Goal: Navigation & Orientation: Find specific page/section

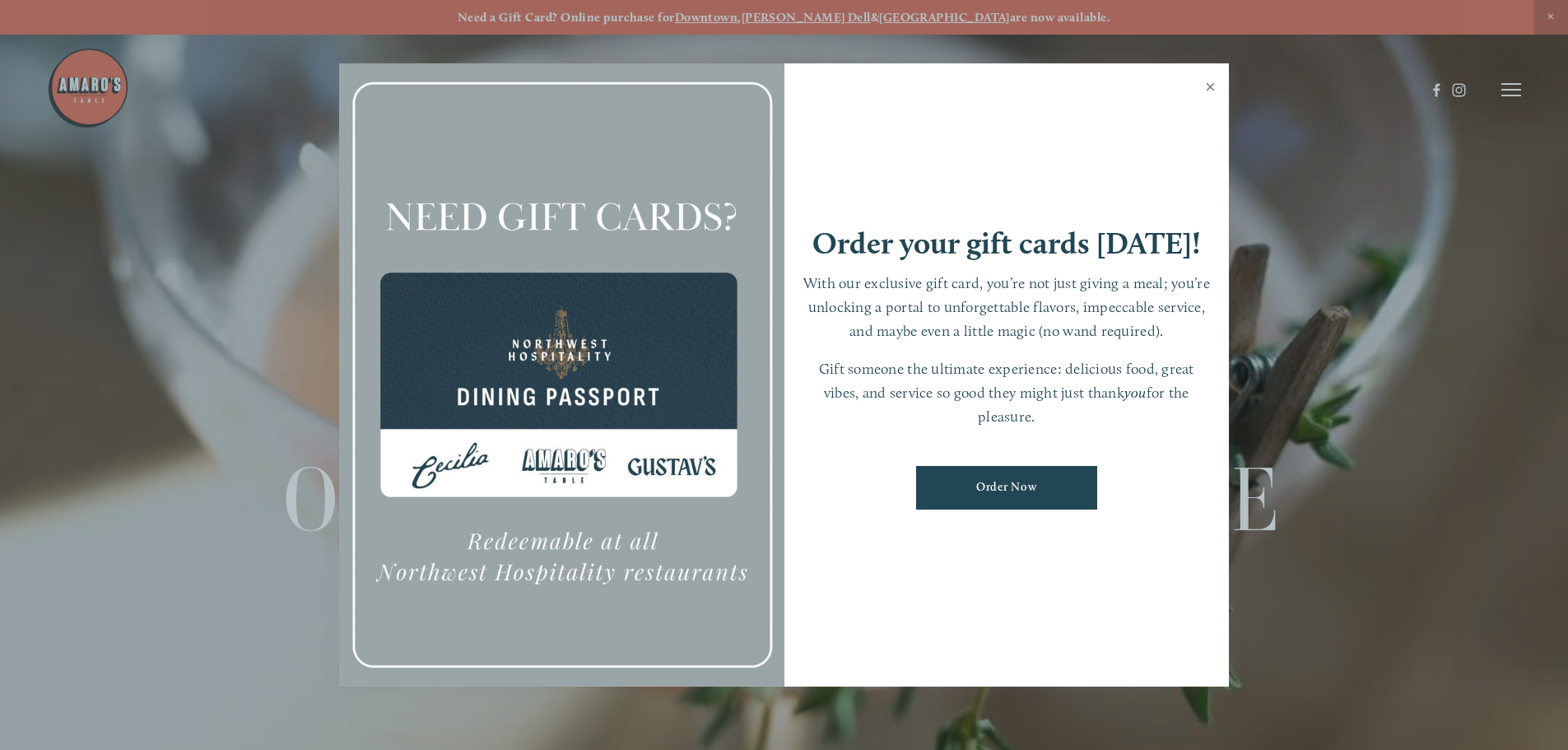
click at [1213, 80] on link "Close" at bounding box center [1210, 88] width 32 height 46
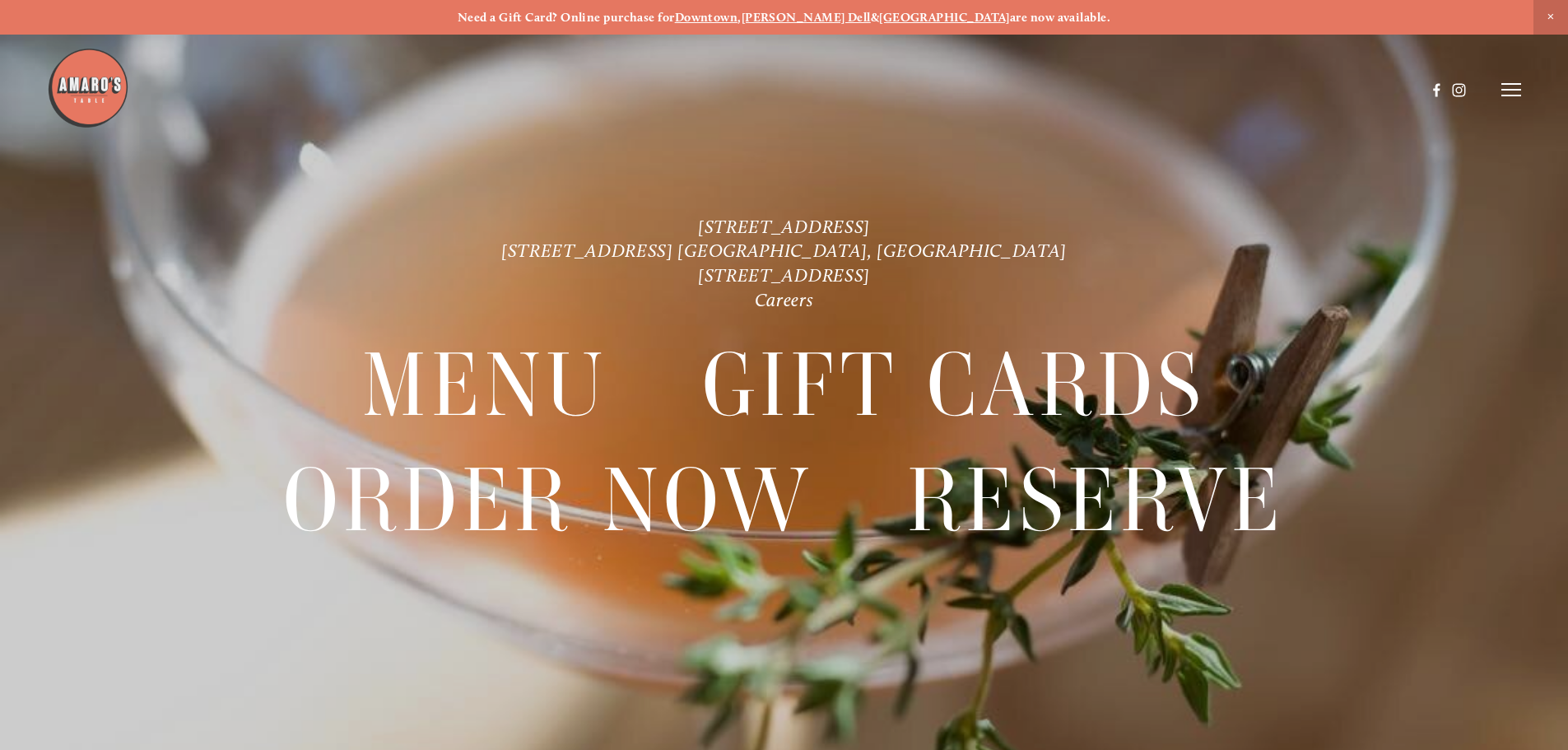
click at [1519, 90] on line at bounding box center [1511, 90] width 20 height 0
click at [1161, 88] on span "Menu" at bounding box center [1165, 89] width 34 height 16
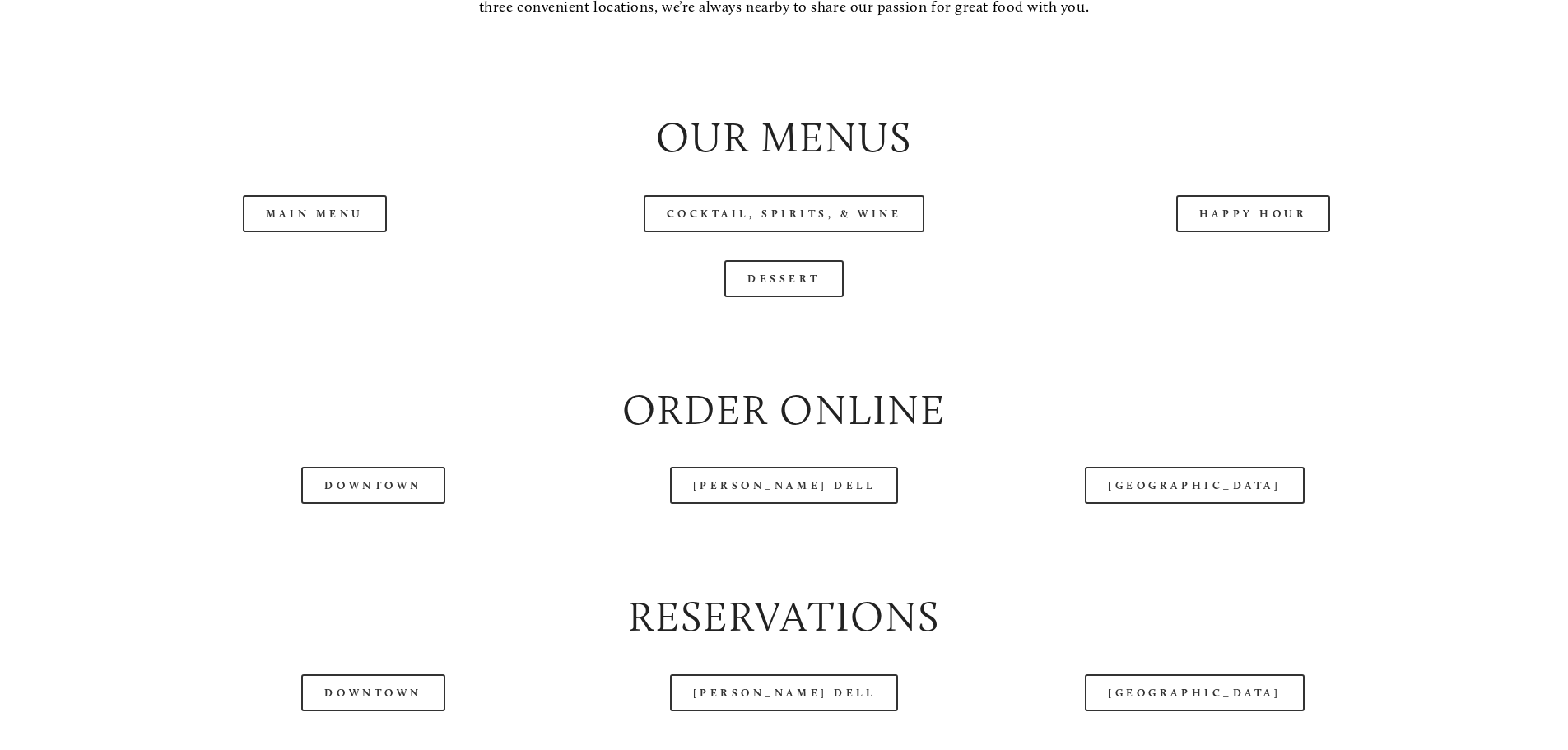
scroll to position [1893, 0]
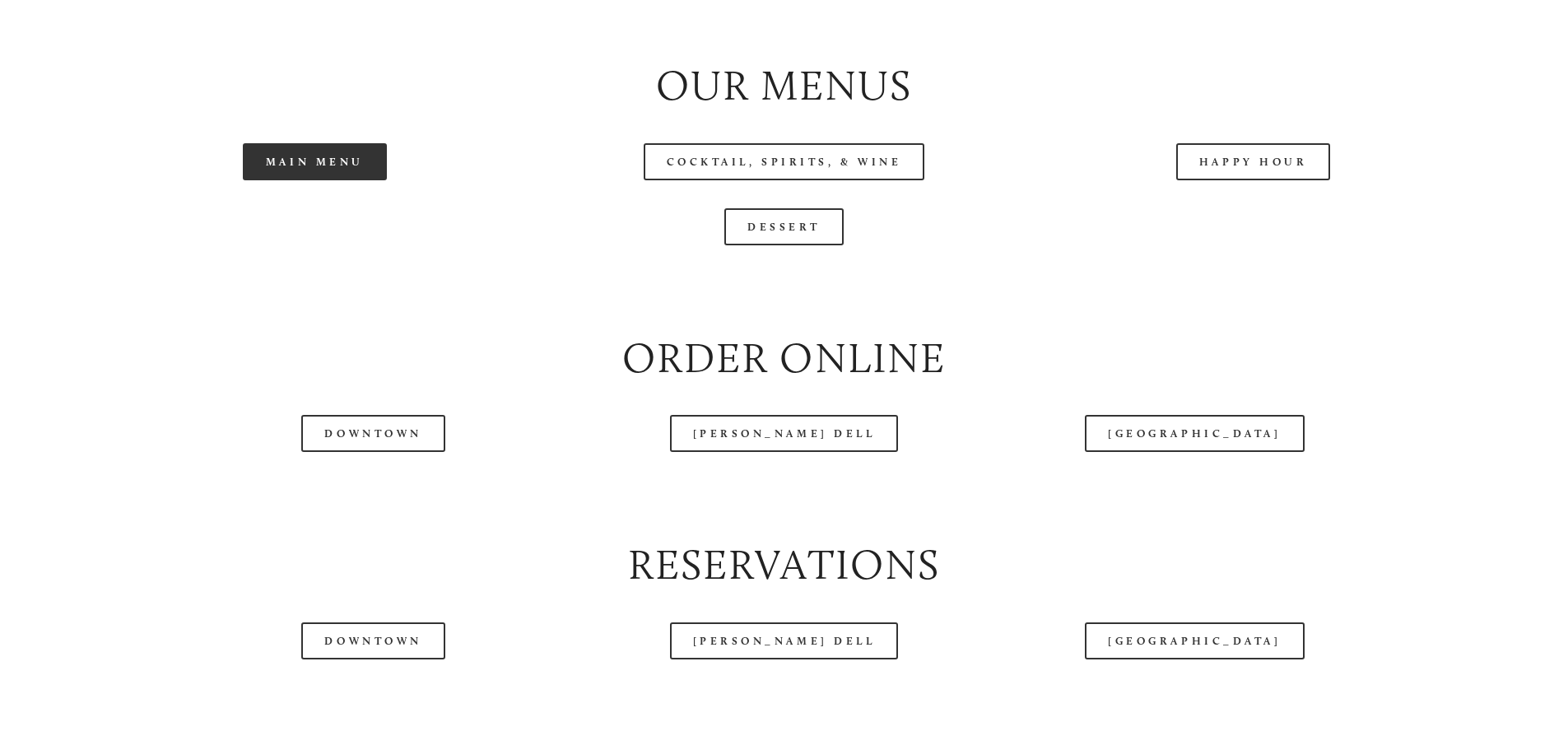
click at [320, 181] on link "Main Menu" at bounding box center [314, 162] width 144 height 37
click at [309, 181] on link "Main Menu" at bounding box center [314, 162] width 144 height 37
